Goal: Transaction & Acquisition: Purchase product/service

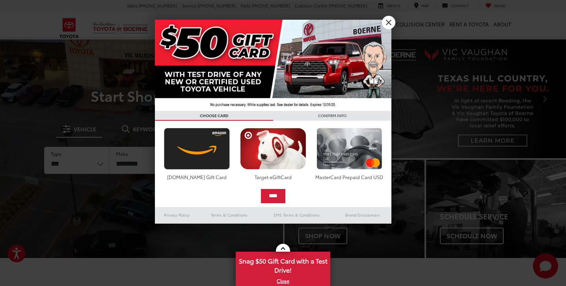
click at [390, 21] on link "X" at bounding box center [388, 22] width 13 height 13
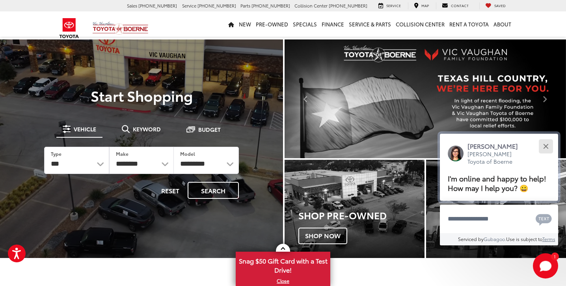
click at [545, 138] on button "Close" at bounding box center [546, 146] width 17 height 17
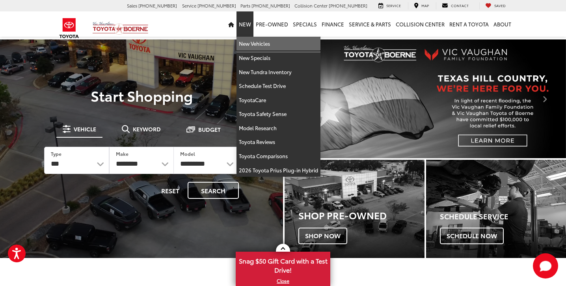
click at [250, 42] on link "New Vehicles" at bounding box center [279, 44] width 84 height 14
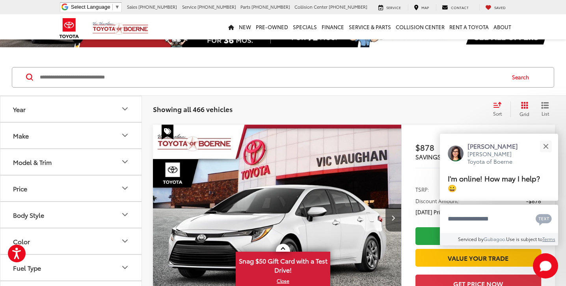
scroll to position [46, 0]
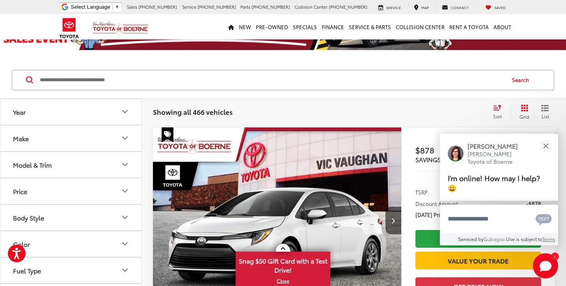
click at [126, 163] on icon "Model & Trim" at bounding box center [124, 164] width 9 height 9
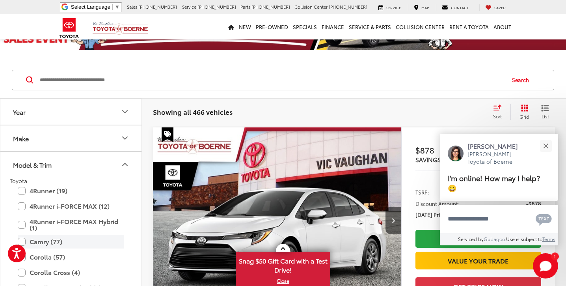
click at [22, 241] on label "Camry (77)" at bounding box center [71, 242] width 106 height 14
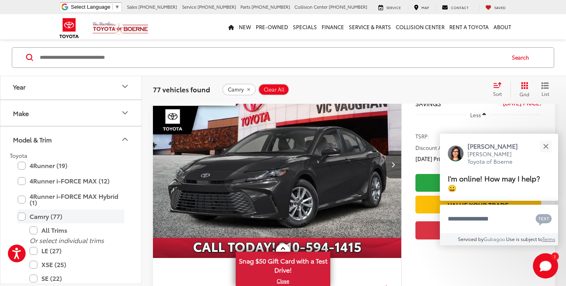
scroll to position [103, 0]
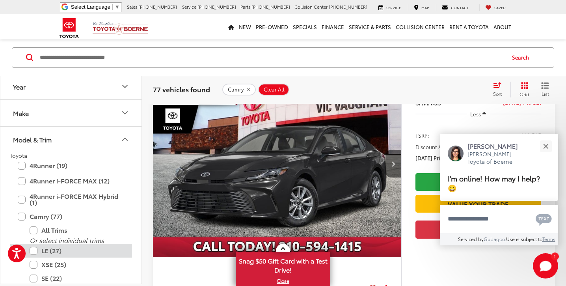
click at [33, 248] on label "LE (27)" at bounding box center [77, 251] width 95 height 14
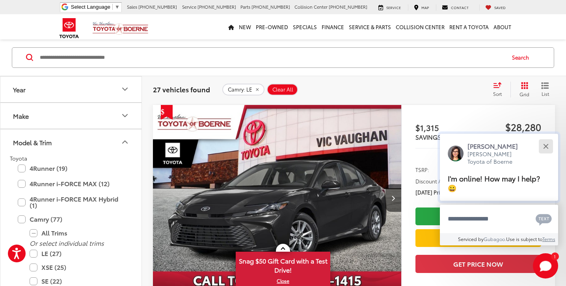
click at [547, 146] on div "Close" at bounding box center [545, 146] width 5 height 5
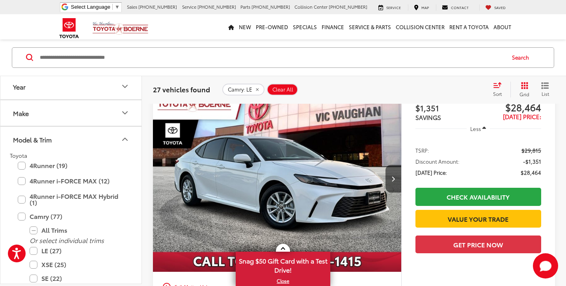
scroll to position [742, 0]
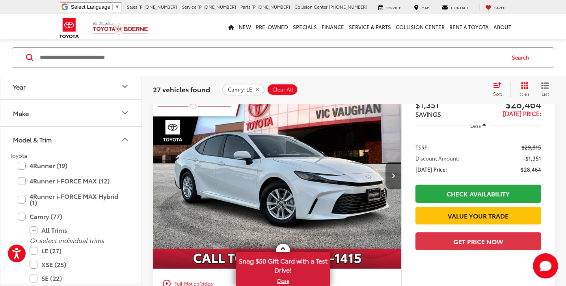
click at [396, 175] on button "Next image" at bounding box center [394, 176] width 16 height 28
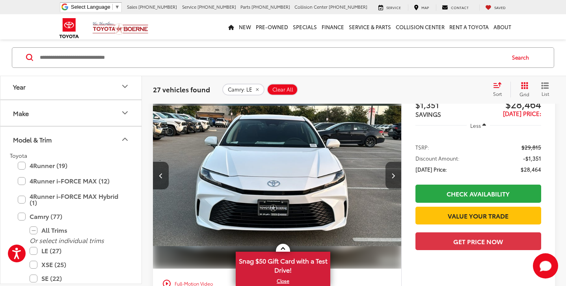
click at [394, 175] on icon "Next image" at bounding box center [394, 176] width 4 height 6
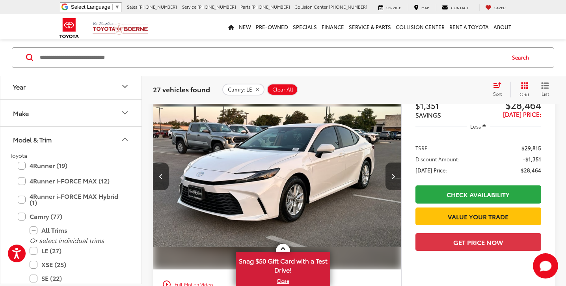
scroll to position [742, 0]
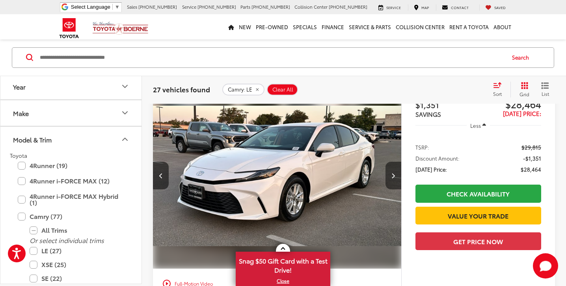
click at [394, 174] on icon "Next image" at bounding box center [394, 176] width 4 height 6
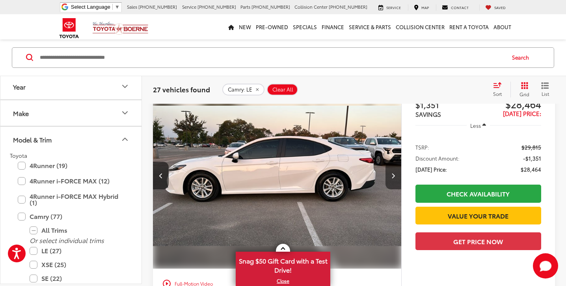
click at [394, 174] on icon "Next image" at bounding box center [394, 176] width 4 height 6
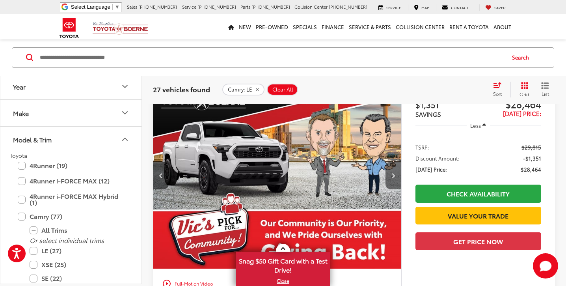
click at [394, 174] on icon "Next image" at bounding box center [394, 176] width 4 height 6
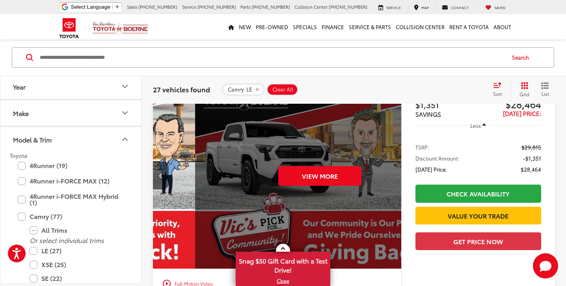
scroll to position [0, 1248]
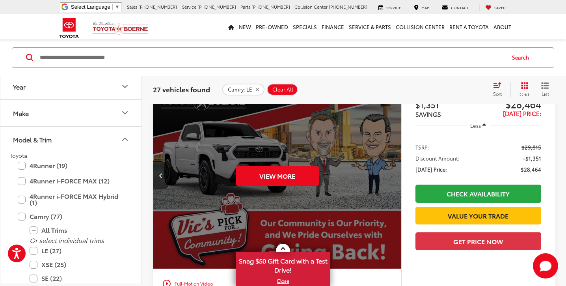
click at [160, 175] on icon "Previous image" at bounding box center [161, 176] width 4 height 6
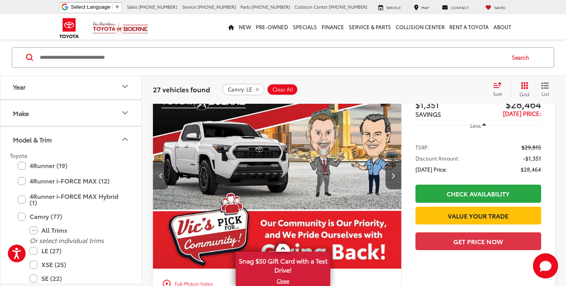
click at [160, 175] on icon "Previous image" at bounding box center [161, 176] width 4 height 6
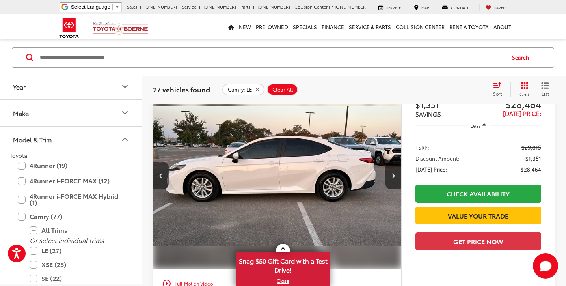
click at [160, 175] on icon "Previous image" at bounding box center [161, 176] width 4 height 6
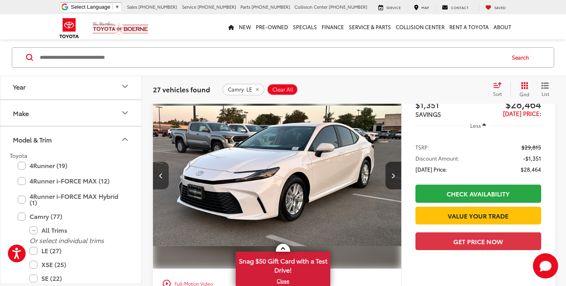
click at [160, 175] on icon "Previous image" at bounding box center [161, 176] width 4 height 6
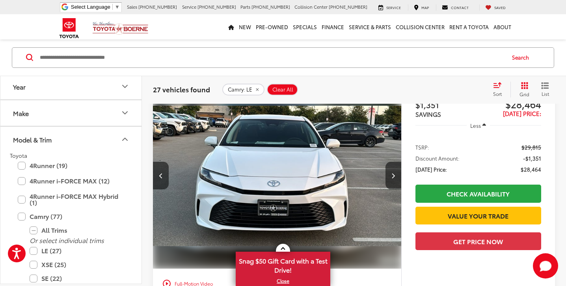
scroll to position [0, 250]
click at [160, 175] on icon "Previous image" at bounding box center [161, 176] width 4 height 6
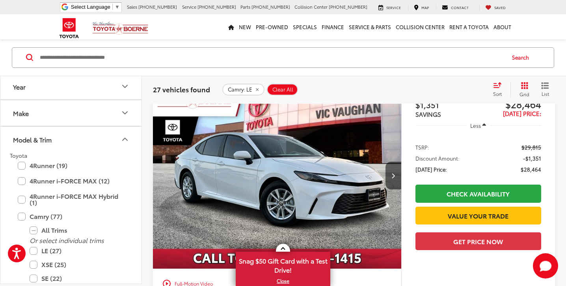
click at [160, 175] on img "2025 Toyota Camry LE 0" at bounding box center [278, 175] width 250 height 187
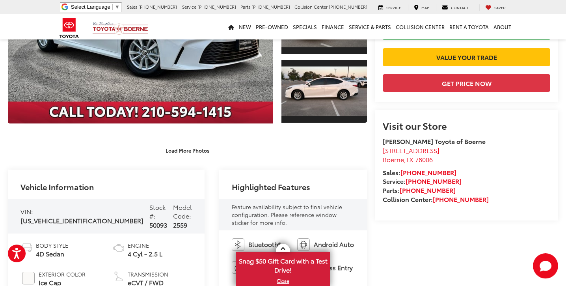
scroll to position [168, 0]
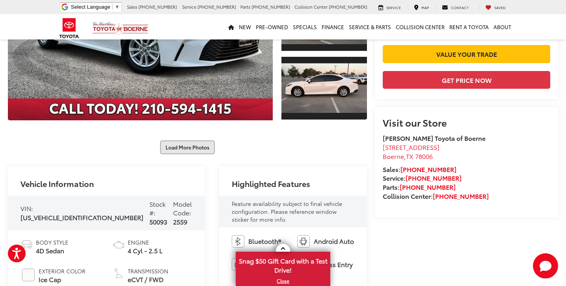
click at [187, 146] on button "Load More Photos" at bounding box center [187, 147] width 55 height 14
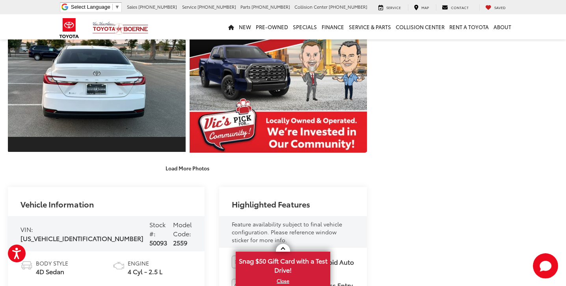
scroll to position [418, 0]
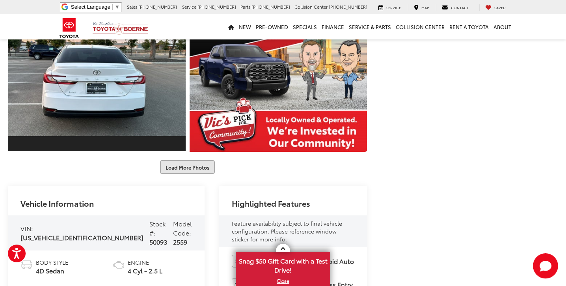
click at [186, 166] on button "Load More Photos" at bounding box center [187, 167] width 55 height 14
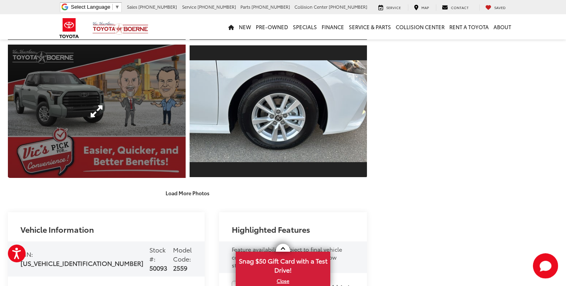
scroll to position [678, 0]
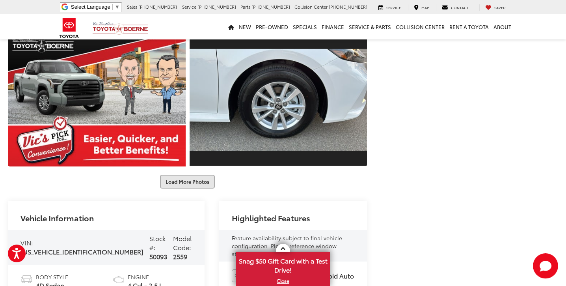
click at [185, 182] on button "Load More Photos" at bounding box center [187, 182] width 55 height 14
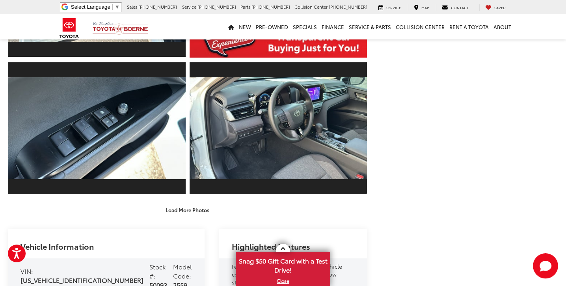
scroll to position [925, 0]
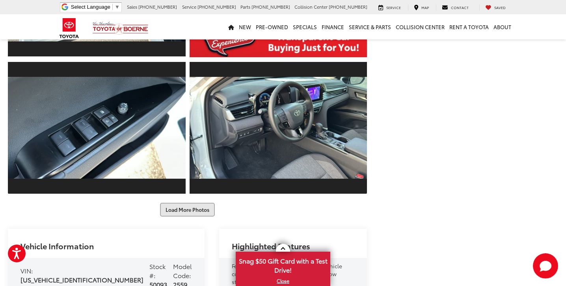
click at [187, 208] on button "Load More Photos" at bounding box center [187, 210] width 55 height 14
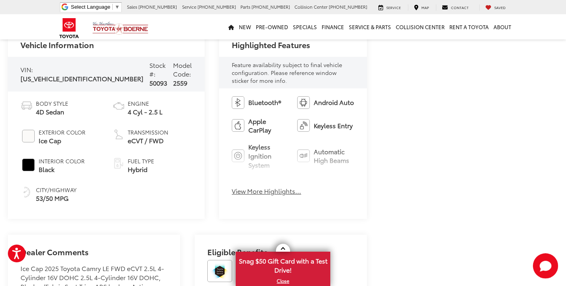
scroll to position [1403, 0]
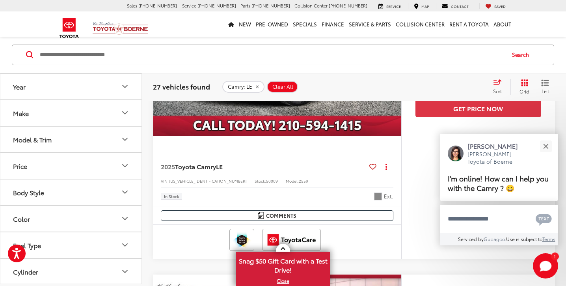
scroll to position [554, 0]
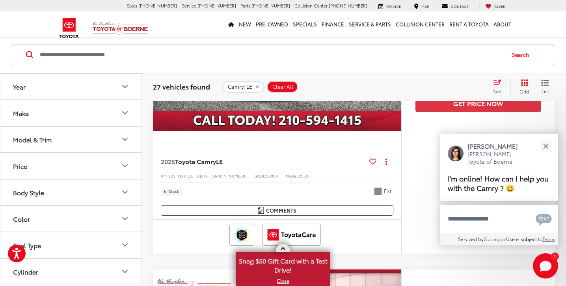
click at [282, 280] on link "X" at bounding box center [283, 280] width 93 height 9
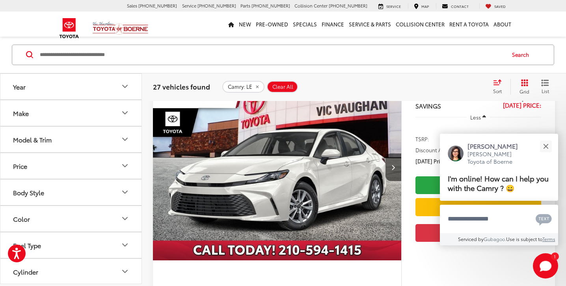
scroll to position [1092, 0]
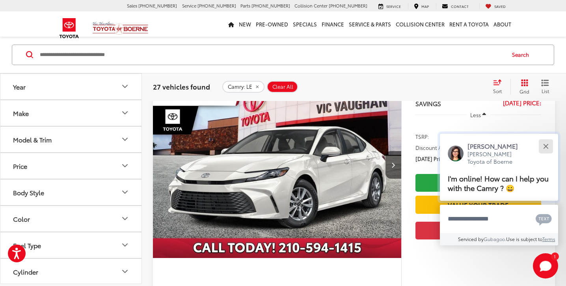
click at [544, 146] on button "Close" at bounding box center [546, 146] width 17 height 17
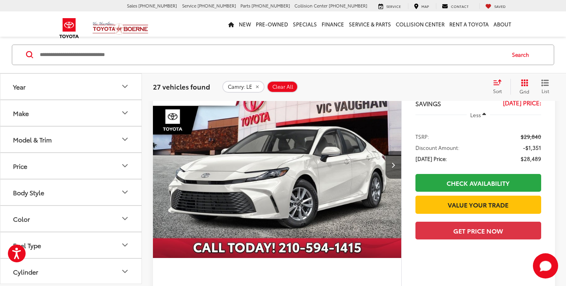
click at [271, 174] on img "2025 Toyota Camry LE 0" at bounding box center [278, 164] width 250 height 187
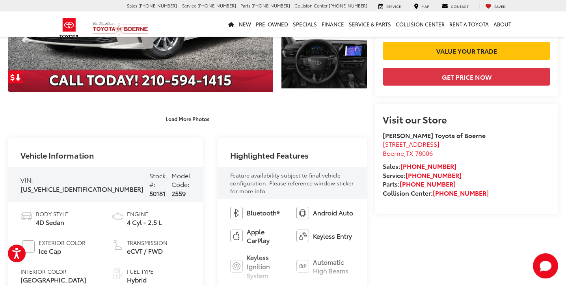
scroll to position [164, 0]
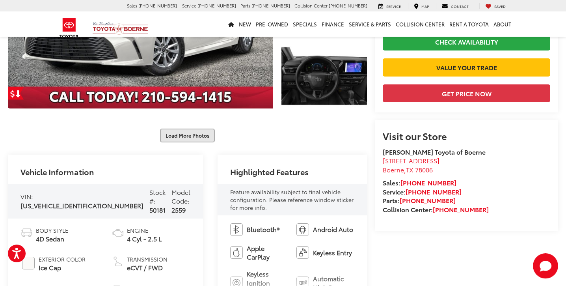
click at [185, 134] on button "Load More Photos" at bounding box center [187, 136] width 55 height 14
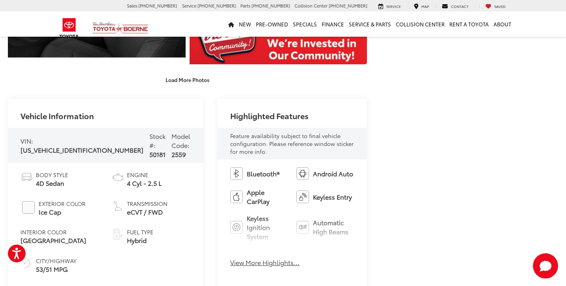
scroll to position [491, 0]
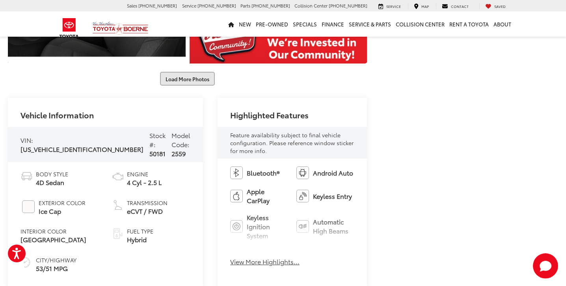
click at [186, 78] on button "Load More Photos" at bounding box center [187, 79] width 55 height 14
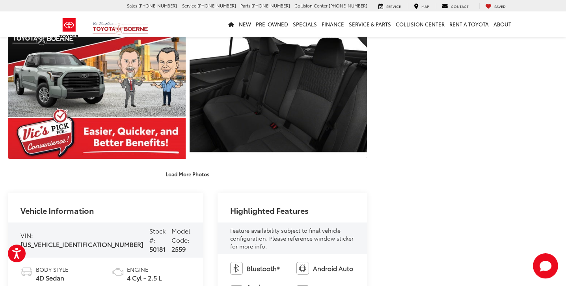
scroll to position [673, 0]
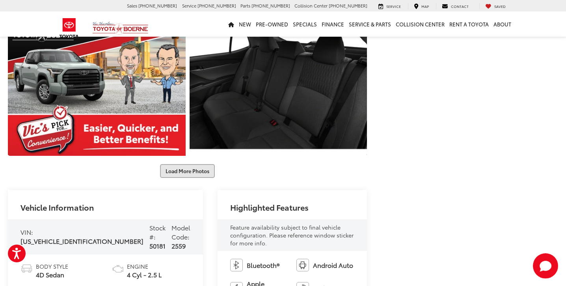
click at [187, 170] on button "Load More Photos" at bounding box center [187, 171] width 55 height 14
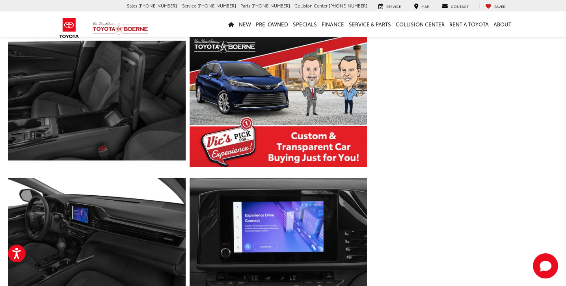
scroll to position [799, 0]
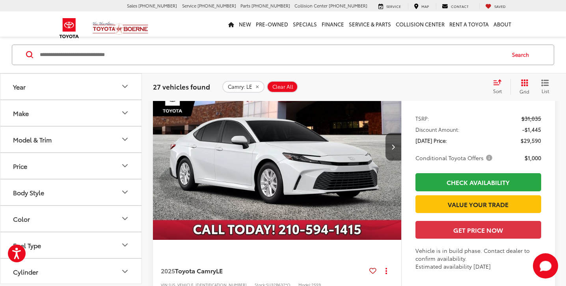
scroll to position [2418, 0]
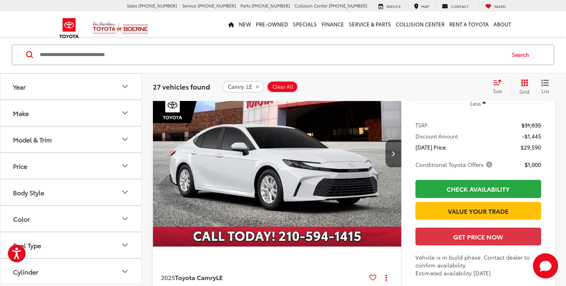
click at [264, 155] on img "2025 Toyota Camry LE 0" at bounding box center [278, 153] width 250 height 187
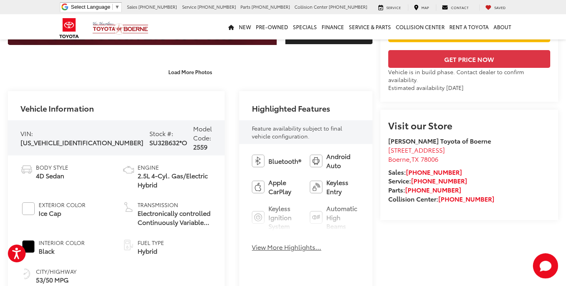
scroll to position [249, 0]
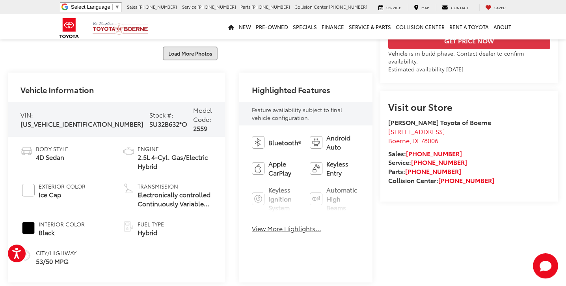
click at [187, 51] on button "Load More Photos" at bounding box center [190, 54] width 55 height 14
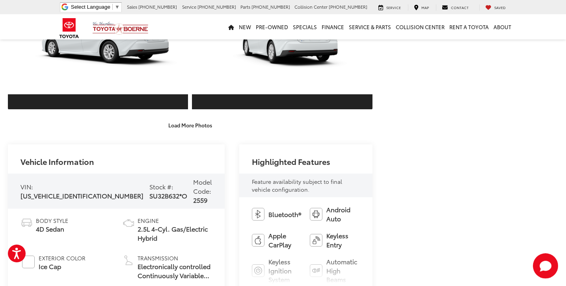
scroll to position [452, 0]
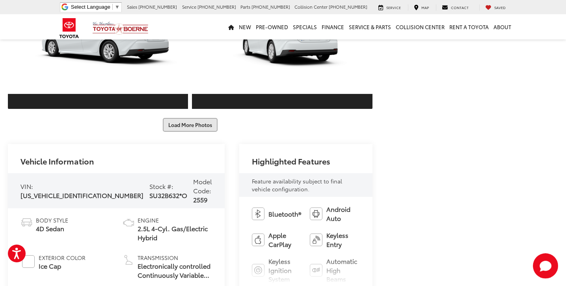
click at [189, 119] on button "Load More Photos" at bounding box center [190, 125] width 55 height 14
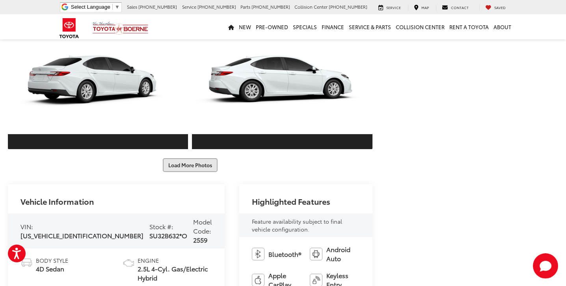
scroll to position [699, 0]
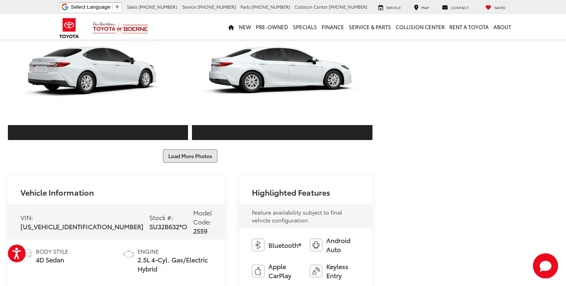
click at [186, 149] on button "Load More Photos" at bounding box center [190, 156] width 55 height 14
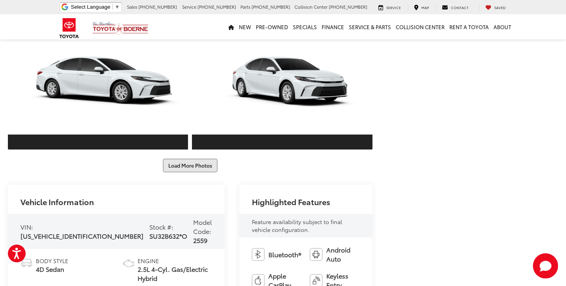
scroll to position [969, 0]
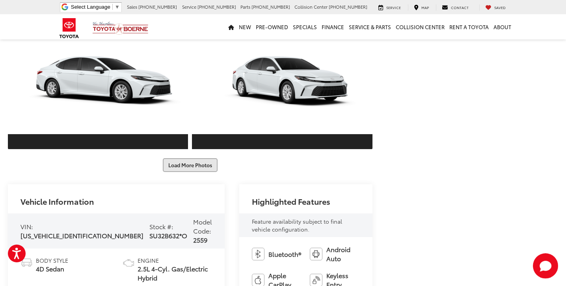
click at [186, 158] on button "Load More Photos" at bounding box center [190, 165] width 55 height 14
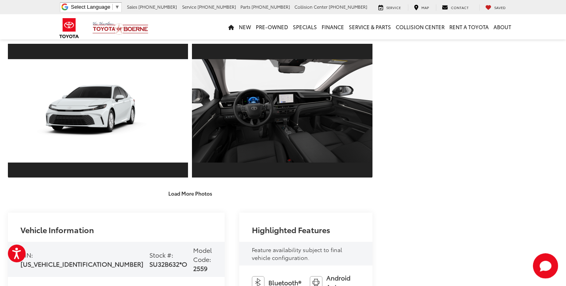
scroll to position [1220, 0]
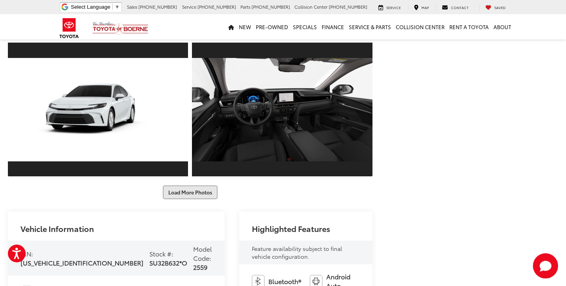
click at [187, 185] on button "Load More Photos" at bounding box center [190, 192] width 55 height 14
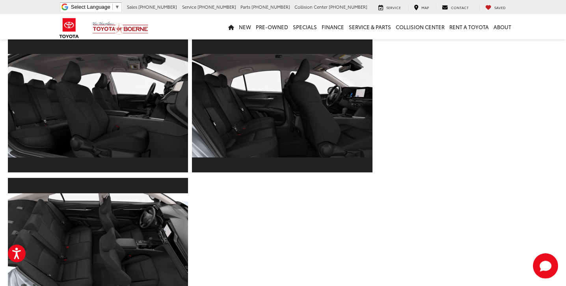
scroll to position [1365, 0]
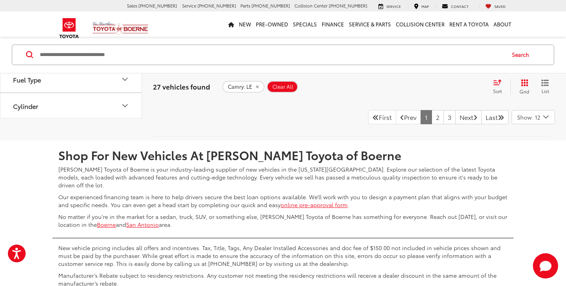
scroll to position [3973, 0]
click at [432, 124] on link "2" at bounding box center [438, 117] width 12 height 14
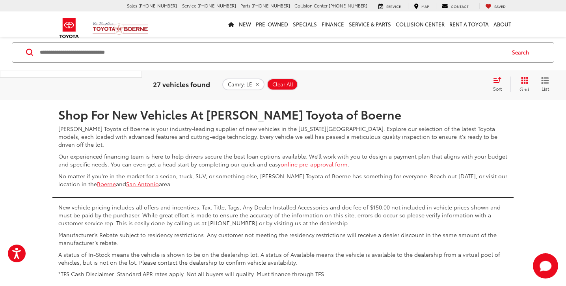
scroll to position [3873, 0]
click at [444, 83] on link "3" at bounding box center [450, 76] width 12 height 14
